Goal: Register for event/course

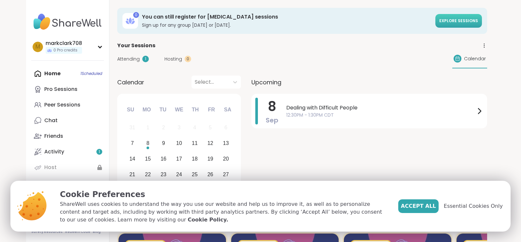
click at [460, 21] on span "Explore sessions" at bounding box center [458, 21] width 39 height 6
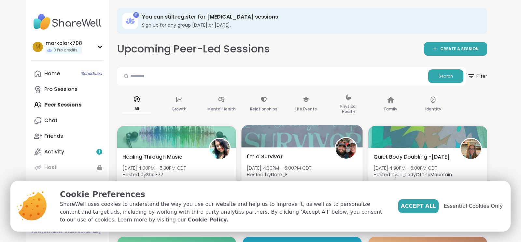
click at [320, 162] on div "I'm a Survivor [DATE] 4:30PM - 6:00PM CDT Hosted by Dom_F Emotional abuse Child…" at bounding box center [302, 174] width 111 height 45
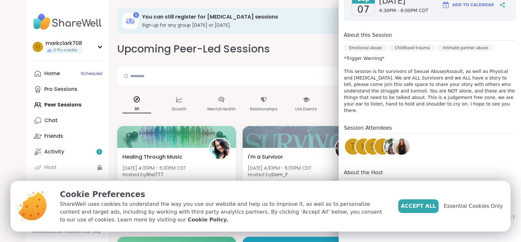
scroll to position [85, 0]
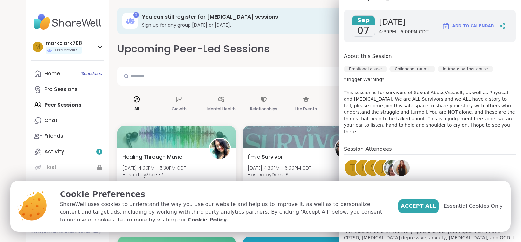
click at [375, 73] on div "Emotional abuse Childhood trauma Intimate partner abuse" at bounding box center [430, 71] width 172 height 10
click at [471, 27] on span "Add to Calendar" at bounding box center [473, 26] width 42 height 6
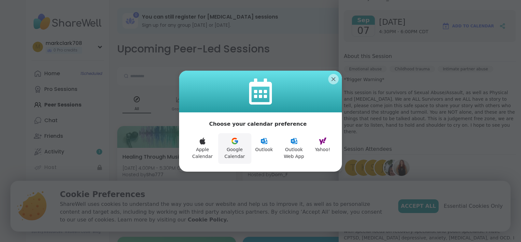
click at [237, 147] on button "Google Calendar" at bounding box center [234, 148] width 33 height 31
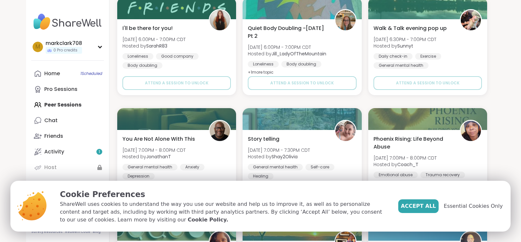
scroll to position [691, 0]
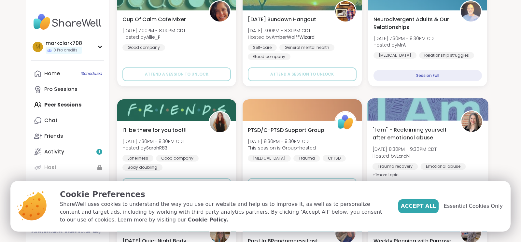
click at [427, 165] on div "Emotional abuse" at bounding box center [442, 166] width 45 height 7
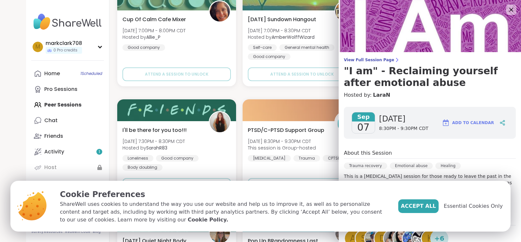
click at [458, 123] on button "Add to Calendar" at bounding box center [468, 123] width 58 height 16
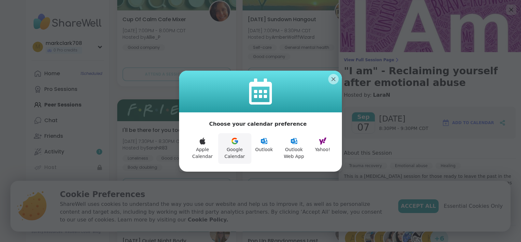
click at [236, 143] on icon at bounding box center [234, 143] width 5 height 3
